Goal: Task Accomplishment & Management: Manage account settings

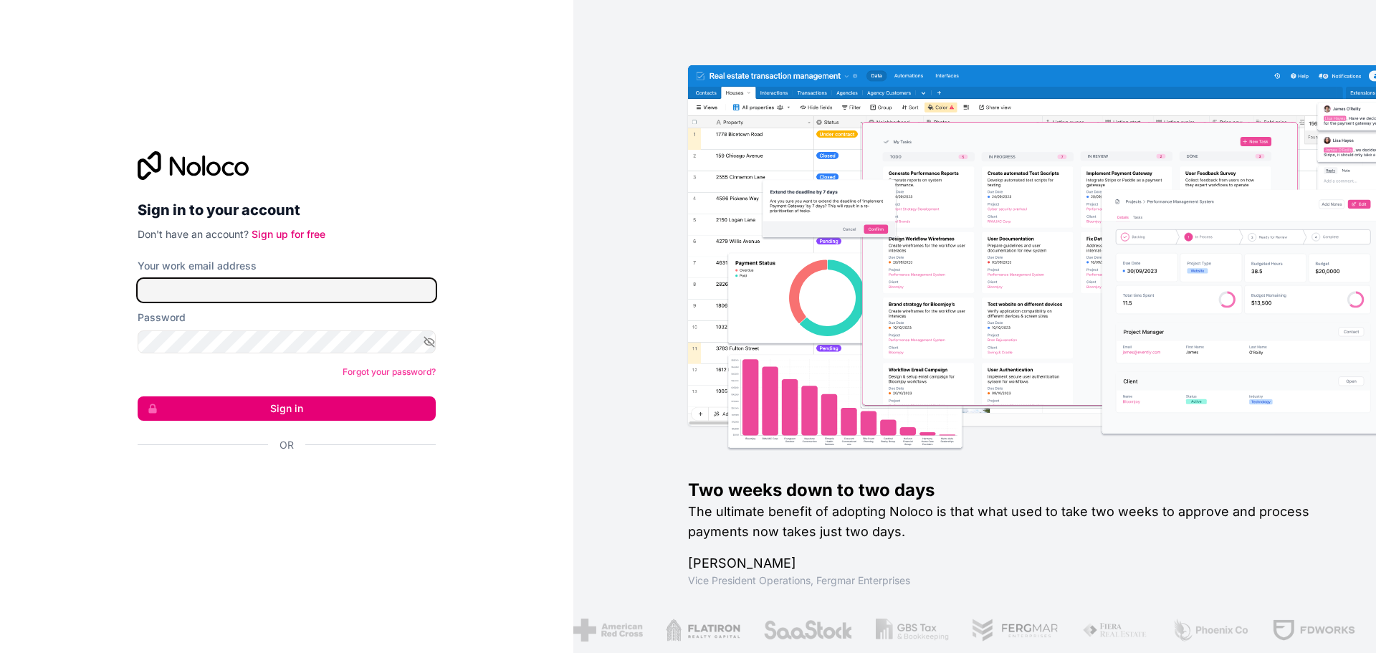
click at [203, 292] on input "Your work email address" at bounding box center [287, 290] width 298 height 23
click at [185, 295] on input "Your work email address" at bounding box center [287, 290] width 298 height 23
click at [71, 362] on div "Sign in to your account Don't have an account? Sign up for free Your work email…" at bounding box center [286, 326] width 573 height 653
drag, startPoint x: 201, startPoint y: 276, endPoint x: 199, endPoint y: 287, distance: 10.8
click at [200, 282] on div "Your work email address" at bounding box center [287, 280] width 298 height 43
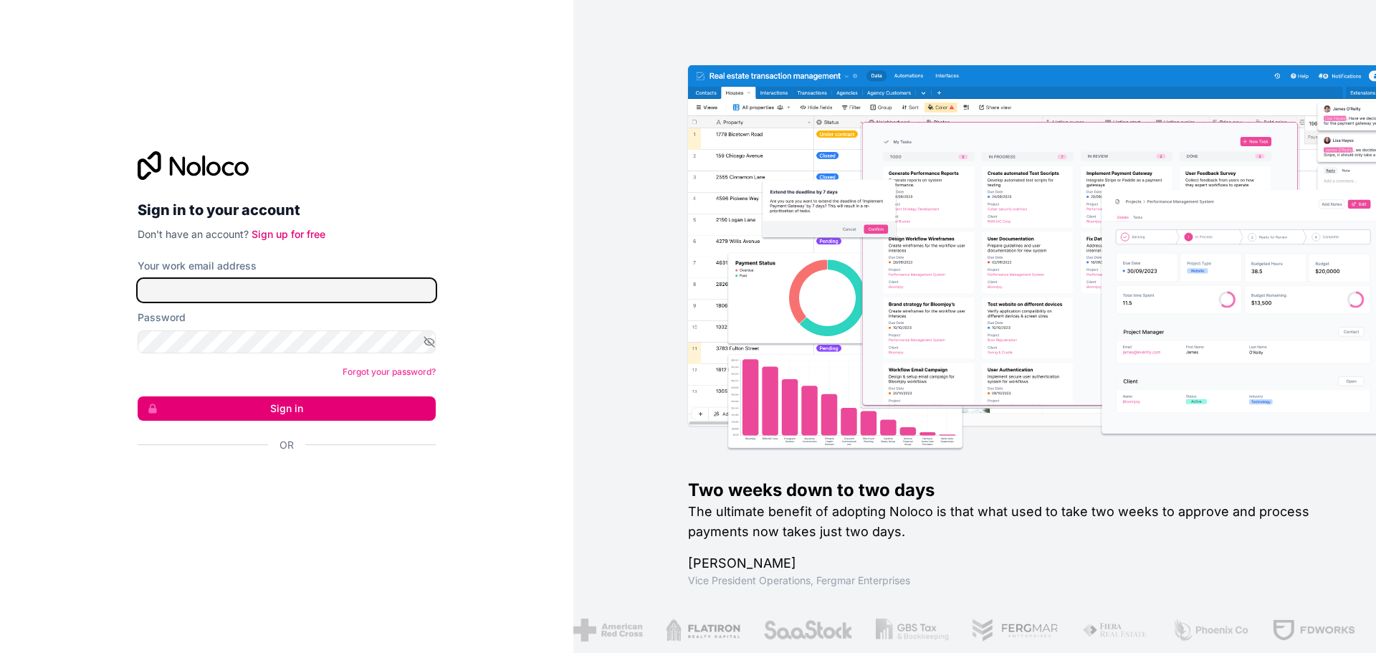
drag, startPoint x: 199, startPoint y: 287, endPoint x: 213, endPoint y: 282, distance: 14.3
click at [199, 287] on input "Your work email address" at bounding box center [287, 290] width 298 height 23
type input "brendan@buckeyecontainercarriers.com"
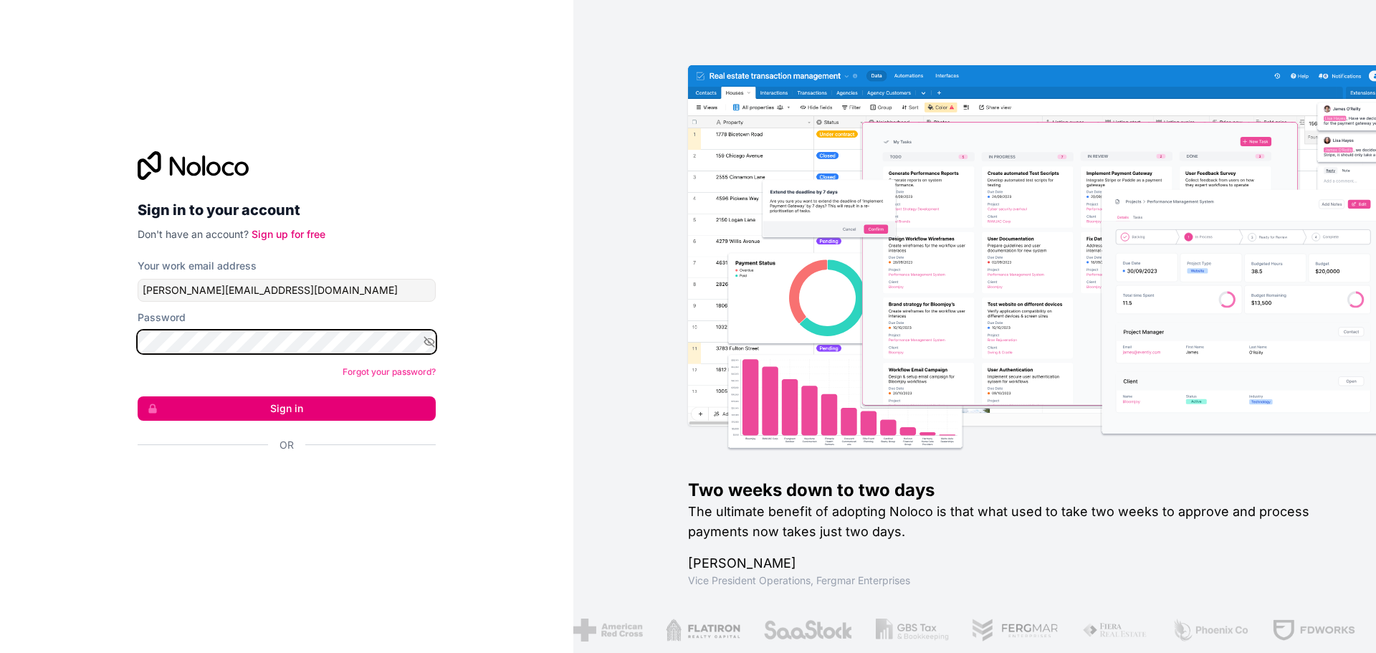
click at [138, 396] on button "Sign in" at bounding box center [287, 408] width 298 height 24
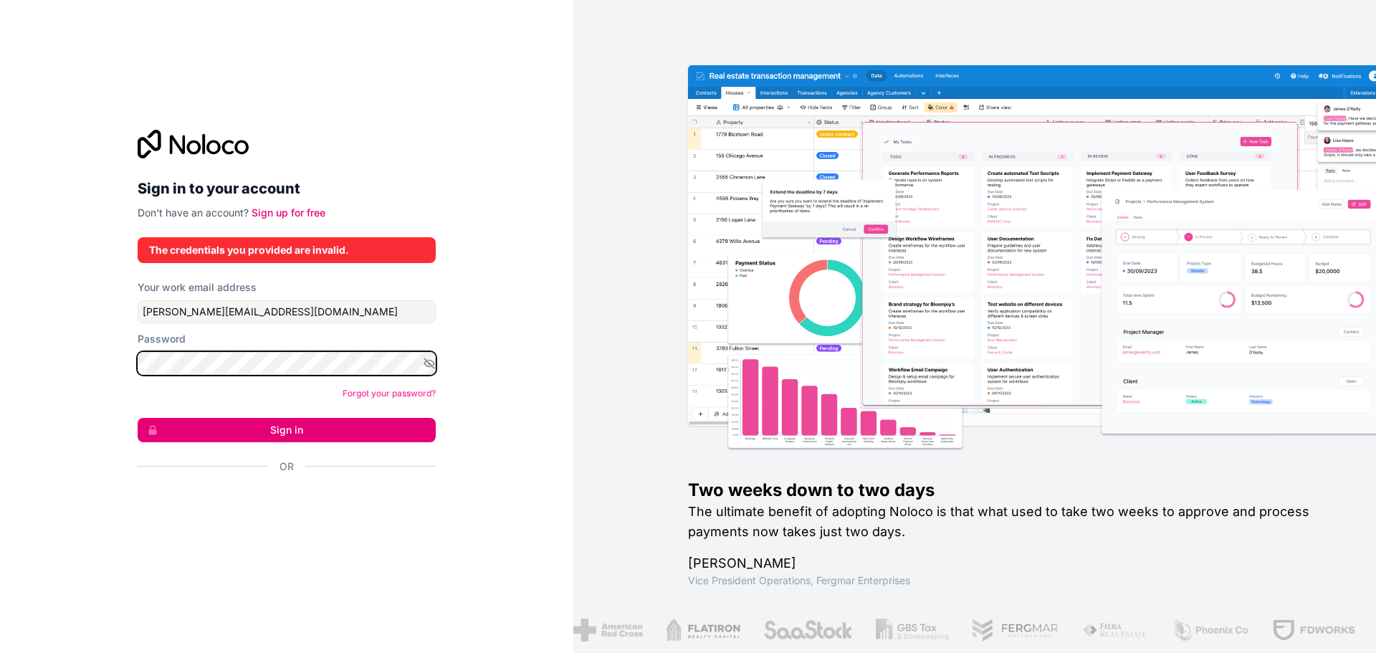
click at [121, 360] on div "Sign in to your account Don't have an account? Sign up for free The credentials…" at bounding box center [286, 326] width 573 height 653
click at [138, 418] on button "Sign in" at bounding box center [287, 430] width 298 height 24
click at [62, 343] on div "Sign in to your account Don't have an account? Sign up for free The credentials…" at bounding box center [286, 326] width 573 height 653
click at [138, 418] on button "Sign in" at bounding box center [287, 430] width 298 height 24
click at [430, 362] on icon "button" at bounding box center [429, 363] width 13 height 13
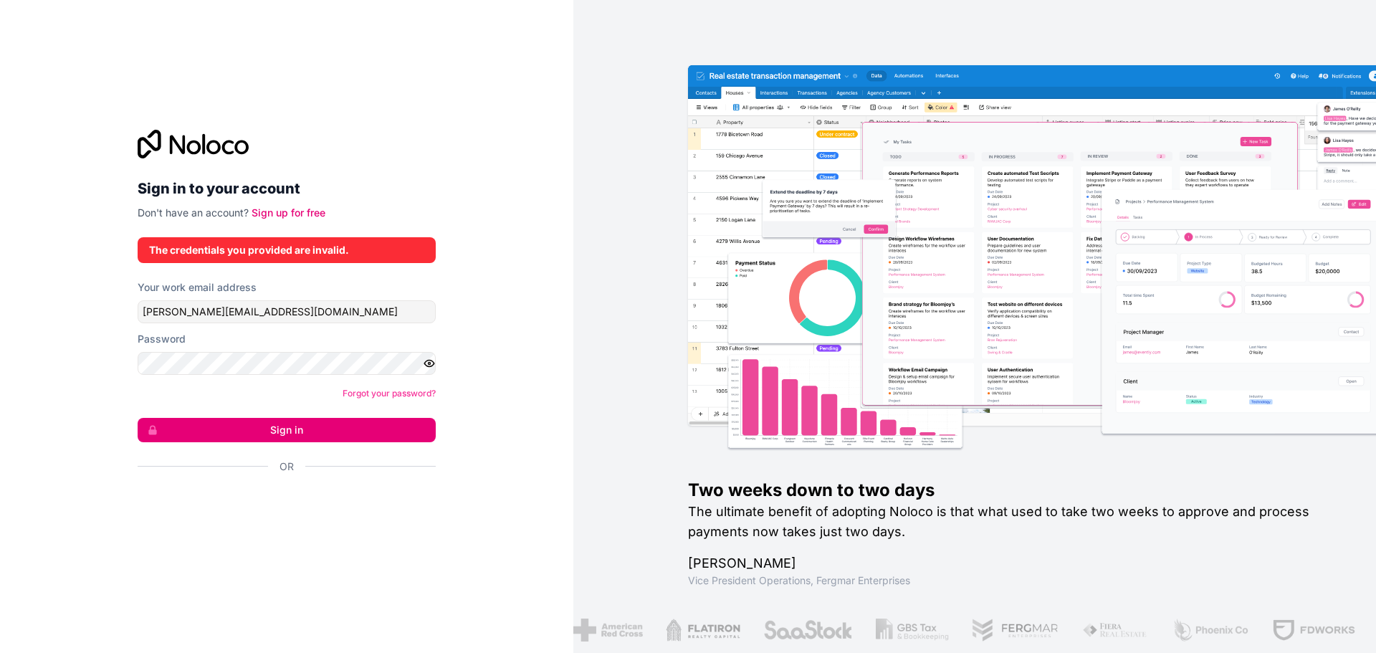
click at [426, 363] on icon "button" at bounding box center [429, 363] width 13 height 13
click at [432, 363] on icon "button" at bounding box center [429, 363] width 13 height 13
click at [271, 429] on button "Sign in" at bounding box center [287, 430] width 298 height 24
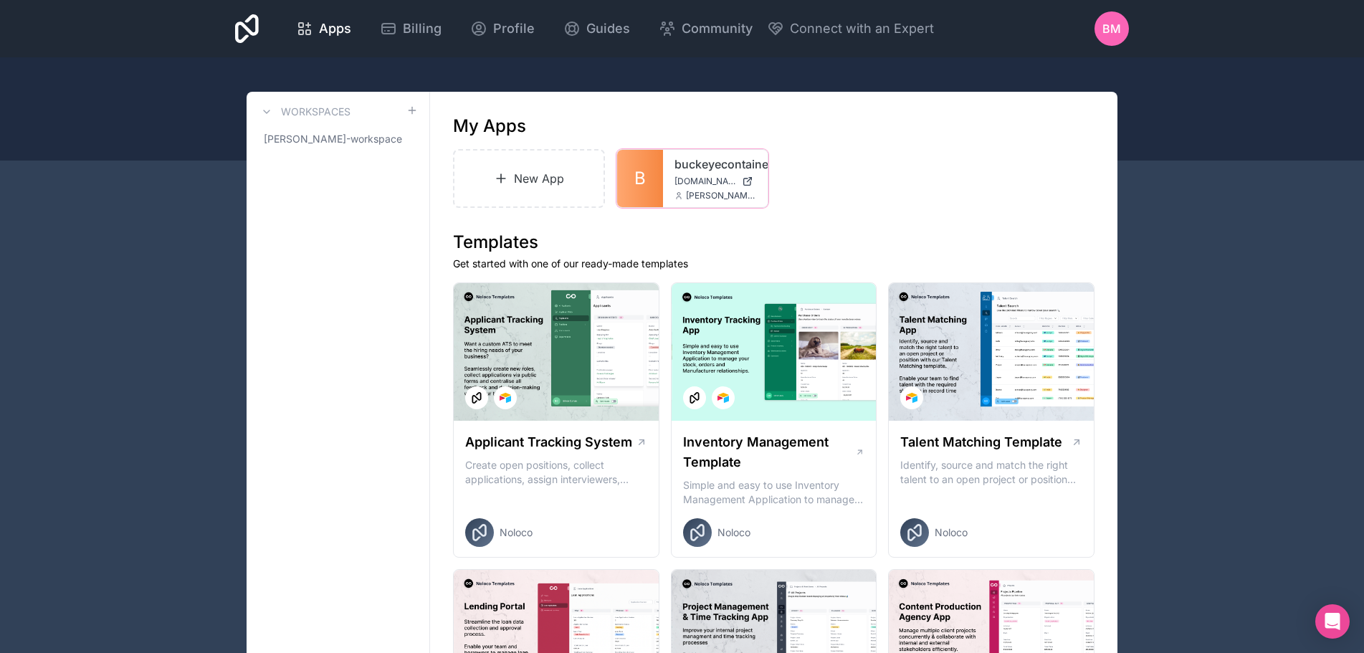
click at [668, 164] on div "buckeyecontainercarriers buckeyecontainercarriers.noloco.co brendan@buckeyecont…" at bounding box center [715, 178] width 105 height 57
click at [689, 165] on link "buckeyecontainercarriers" at bounding box center [715, 163] width 82 height 17
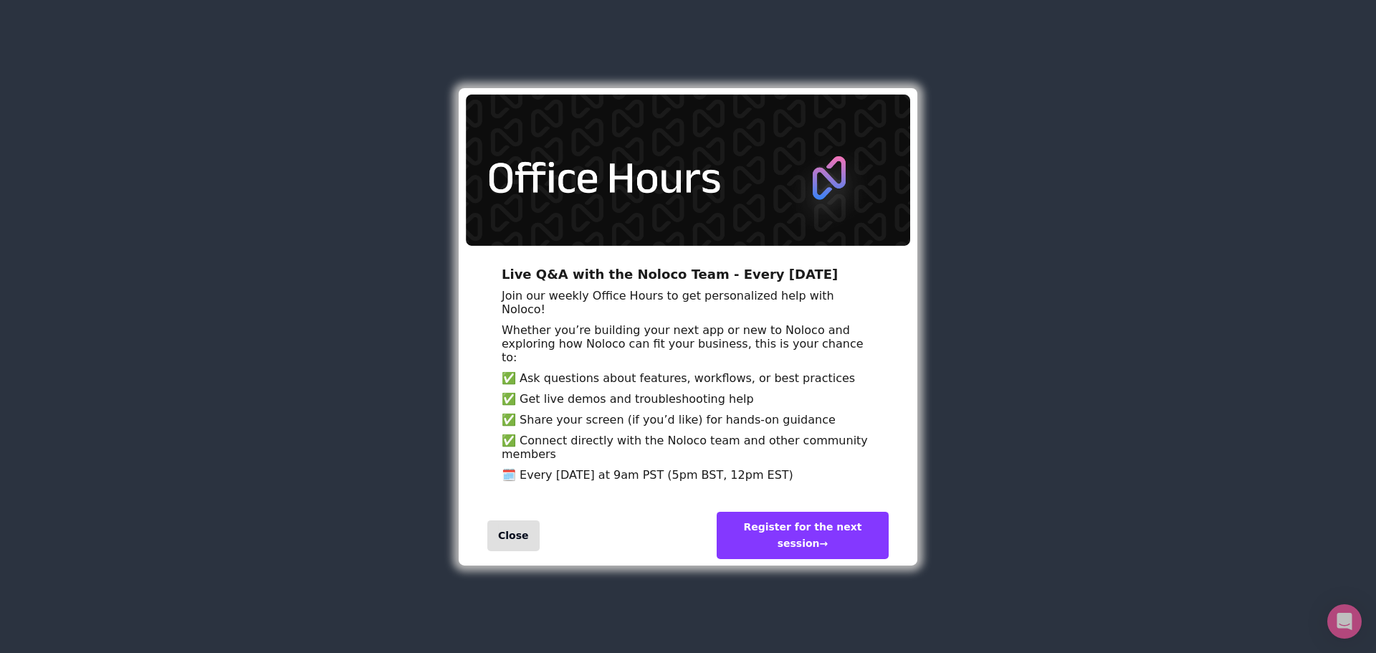
click at [504, 551] on div "Close" at bounding box center [513, 535] width 52 height 31
